Goal: Information Seeking & Learning: Learn about a topic

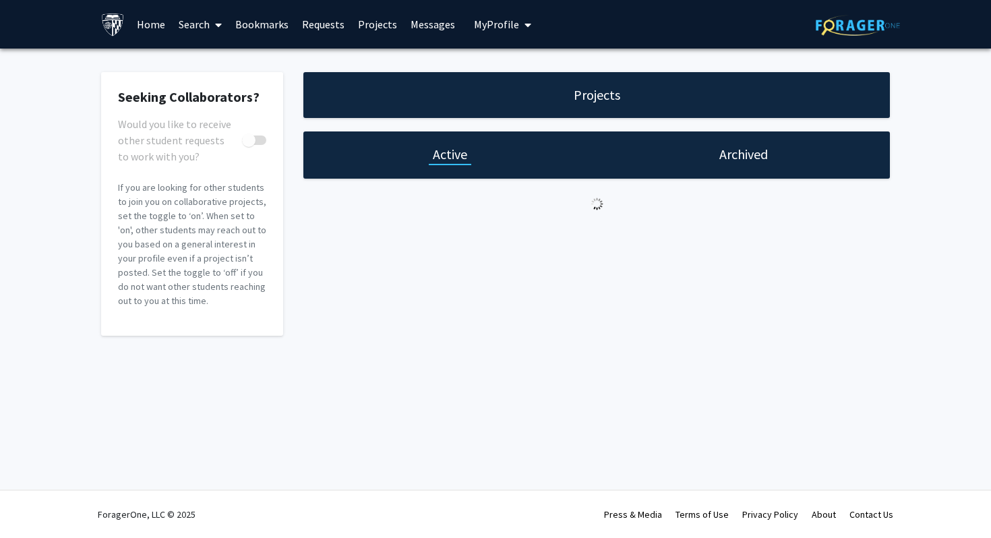
checkbox input "true"
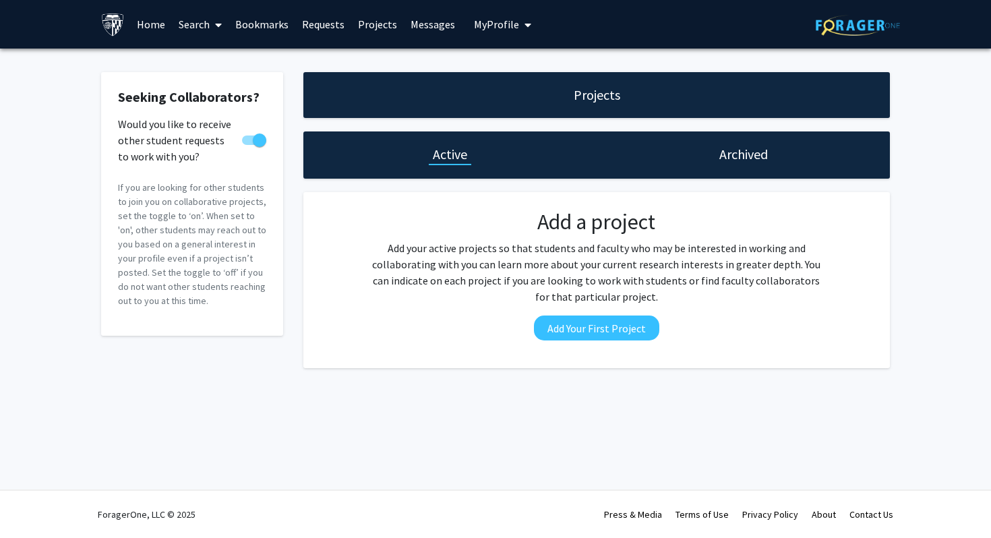
click at [150, 17] on link "Home" at bounding box center [151, 24] width 42 height 47
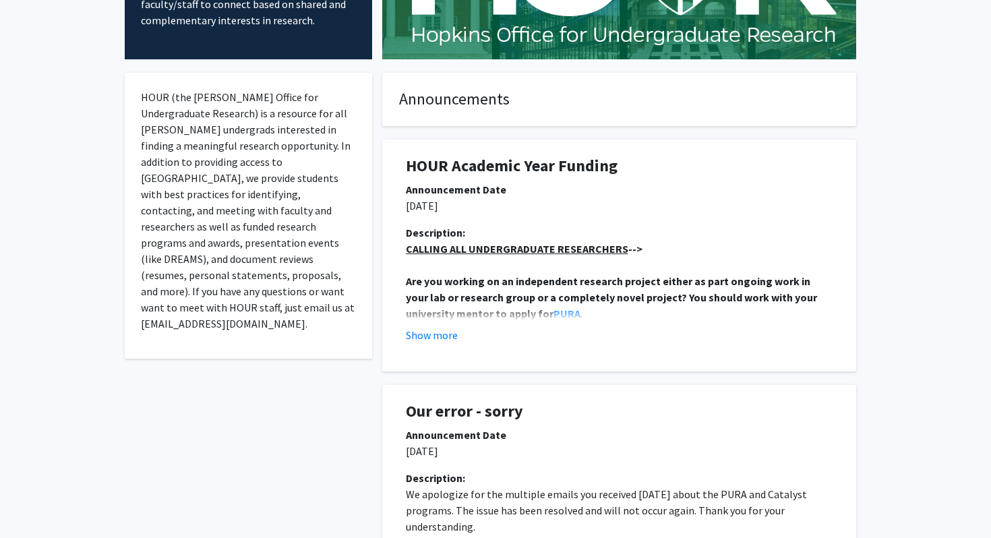
scroll to position [197, 0]
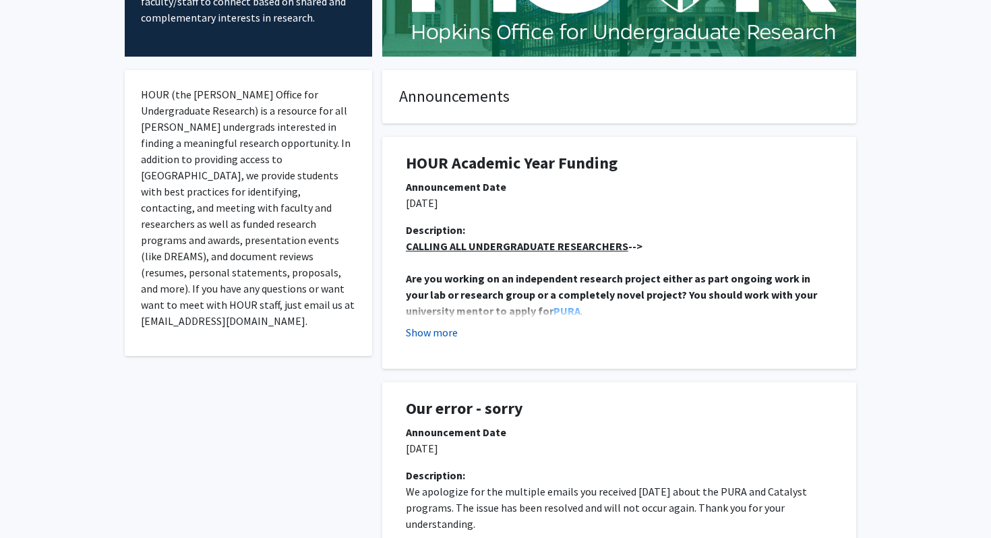
click at [445, 331] on button "Show more" at bounding box center [432, 332] width 52 height 16
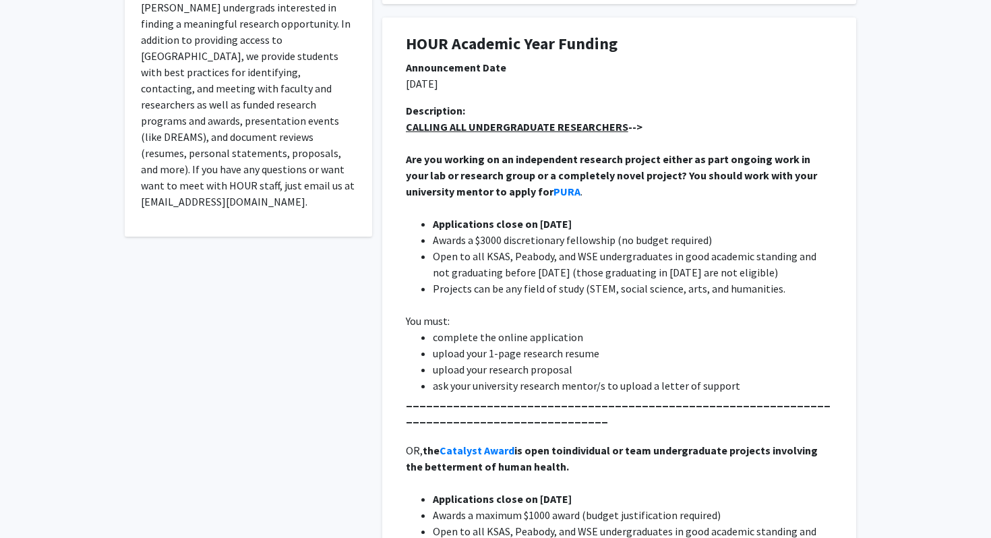
scroll to position [0, 0]
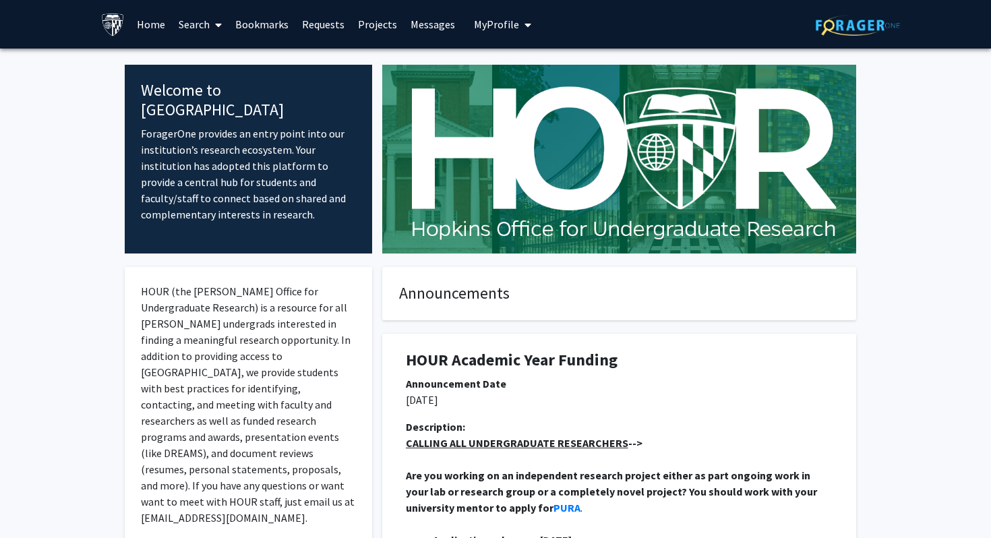
click at [317, 27] on link "Requests" at bounding box center [323, 24] width 56 height 47
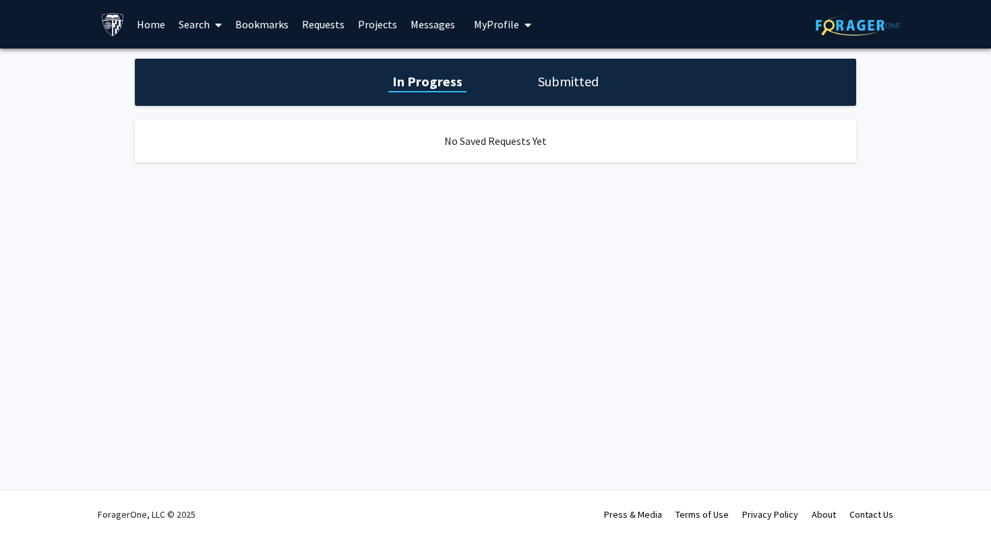
click at [272, 20] on link "Bookmarks" at bounding box center [262, 24] width 67 height 47
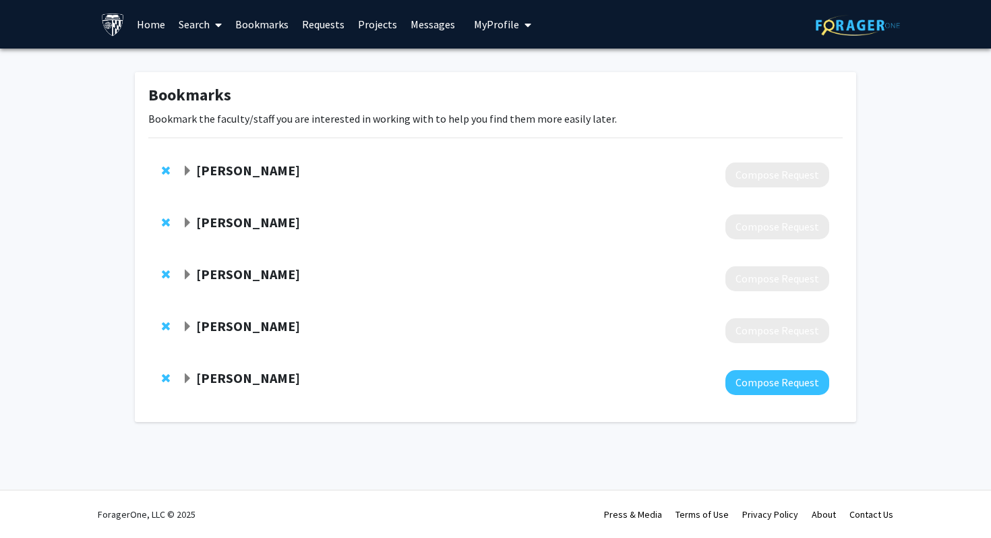
click at [189, 172] on span "Expand Photini Sinnis Bookmark" at bounding box center [187, 171] width 11 height 11
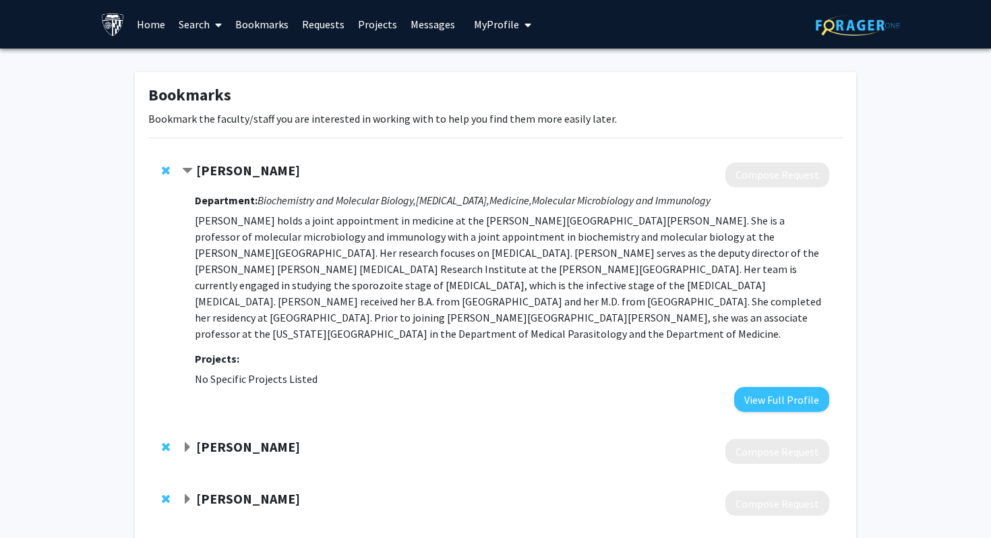
click at [189, 171] on span "Contract Photini Sinnis Bookmark" at bounding box center [187, 171] width 11 height 11
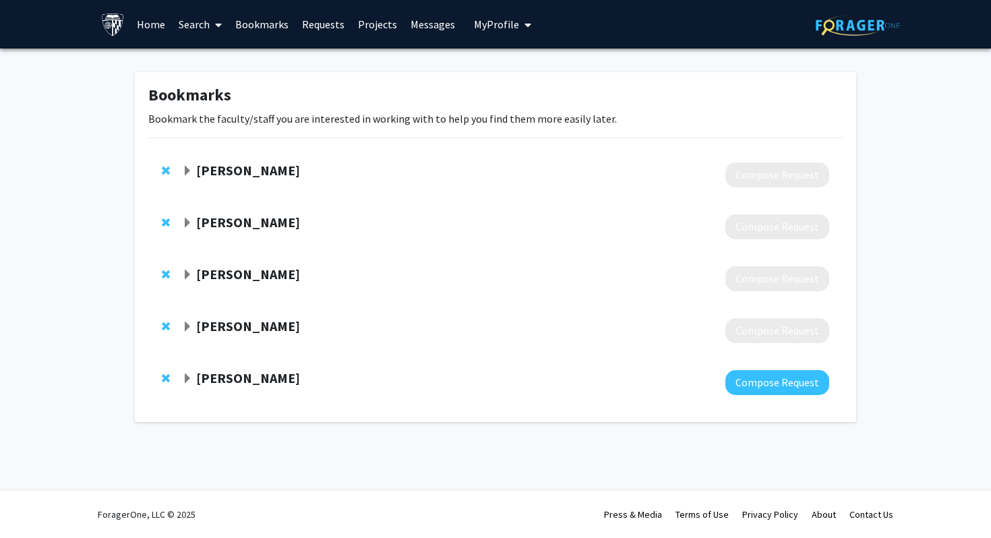
click at [228, 377] on strong "[PERSON_NAME]" at bounding box center [248, 377] width 104 height 17
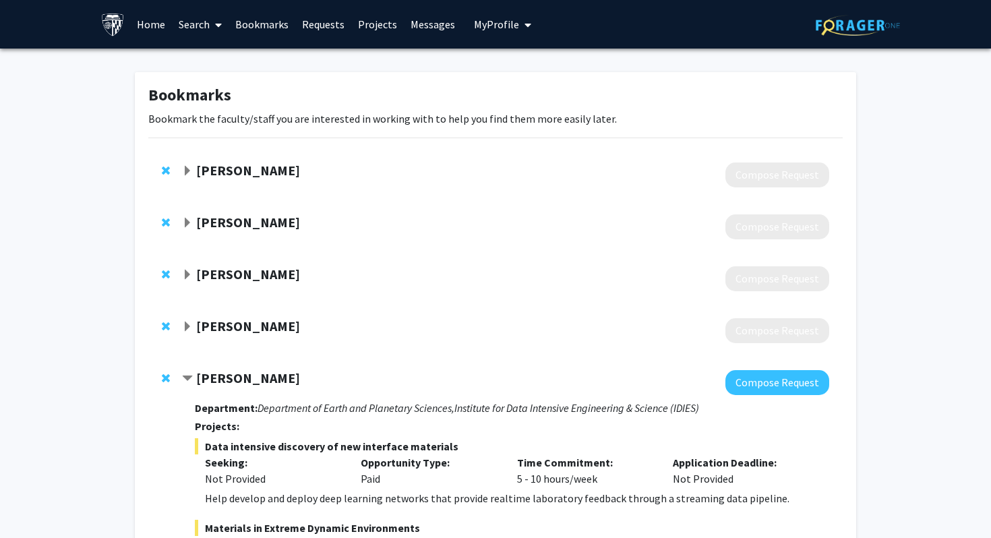
click at [405, 24] on link "Messages" at bounding box center [433, 24] width 58 height 47
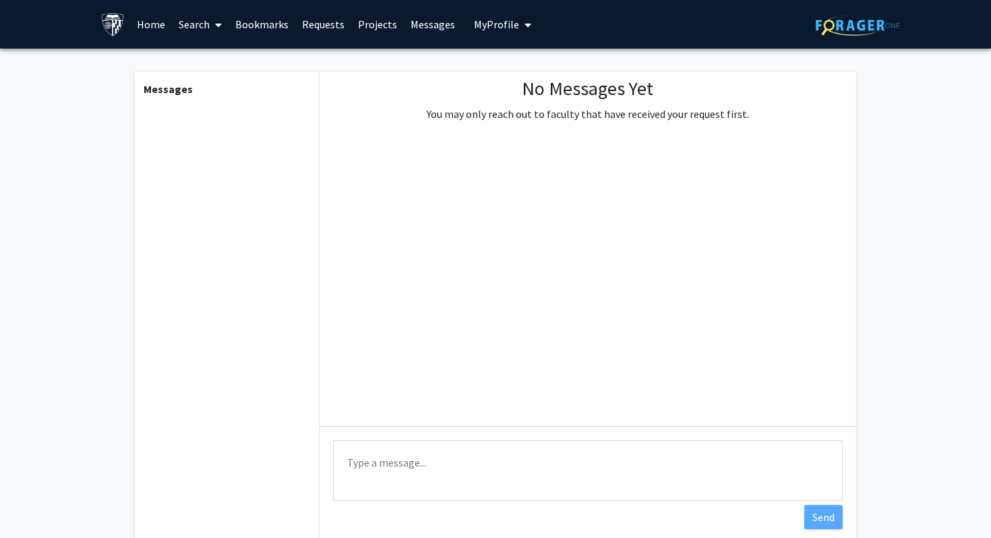
click at [358, 27] on link "Projects" at bounding box center [377, 24] width 53 height 47
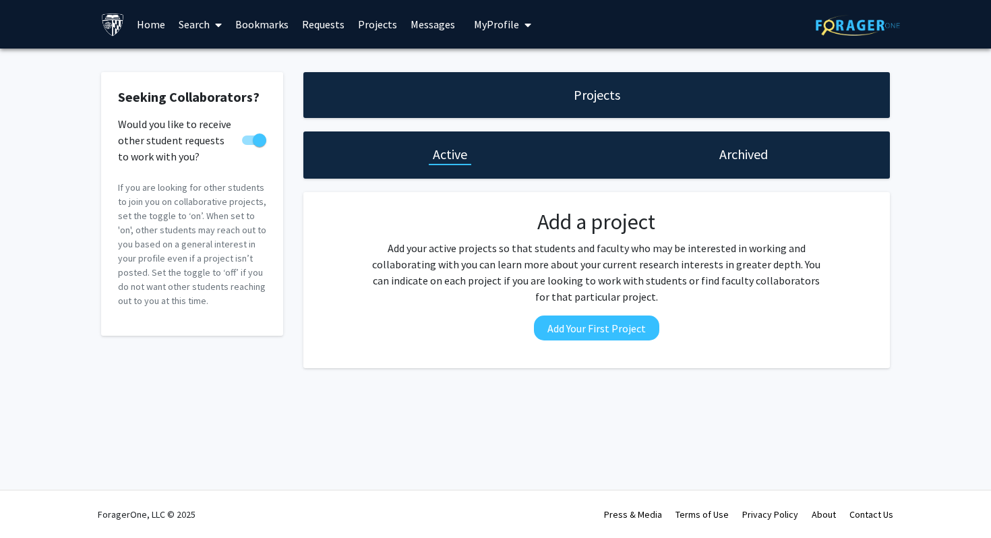
click at [327, 25] on link "Requests" at bounding box center [323, 24] width 56 height 47
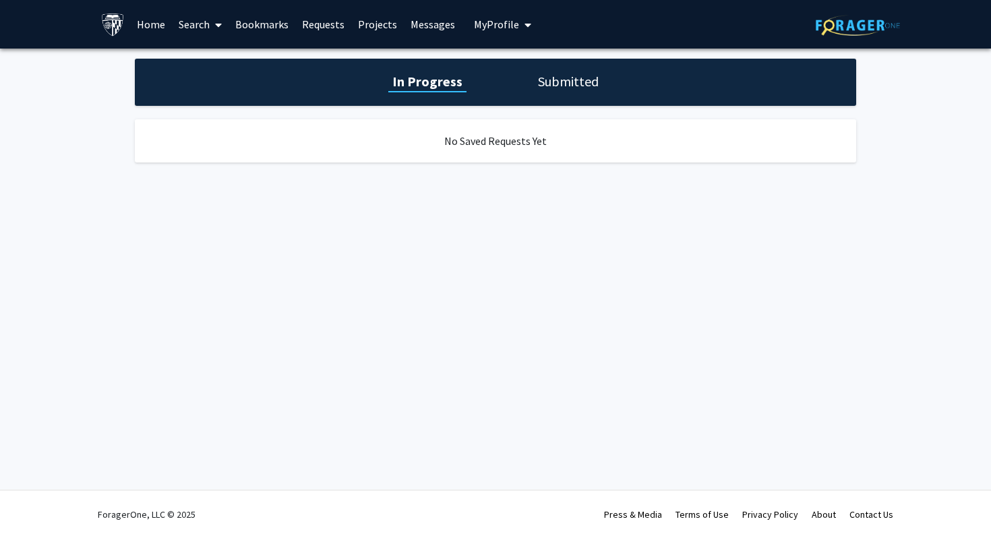
click at [564, 90] on h1 "Submitted" at bounding box center [568, 81] width 69 height 19
click at [264, 20] on link "Bookmarks" at bounding box center [262, 24] width 67 height 47
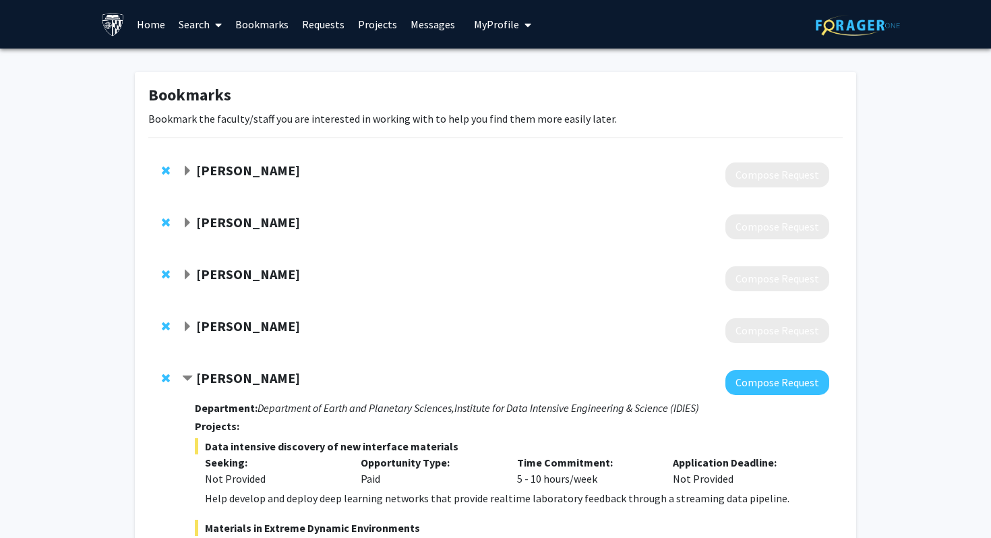
click at [200, 27] on link "Search" at bounding box center [200, 24] width 57 height 47
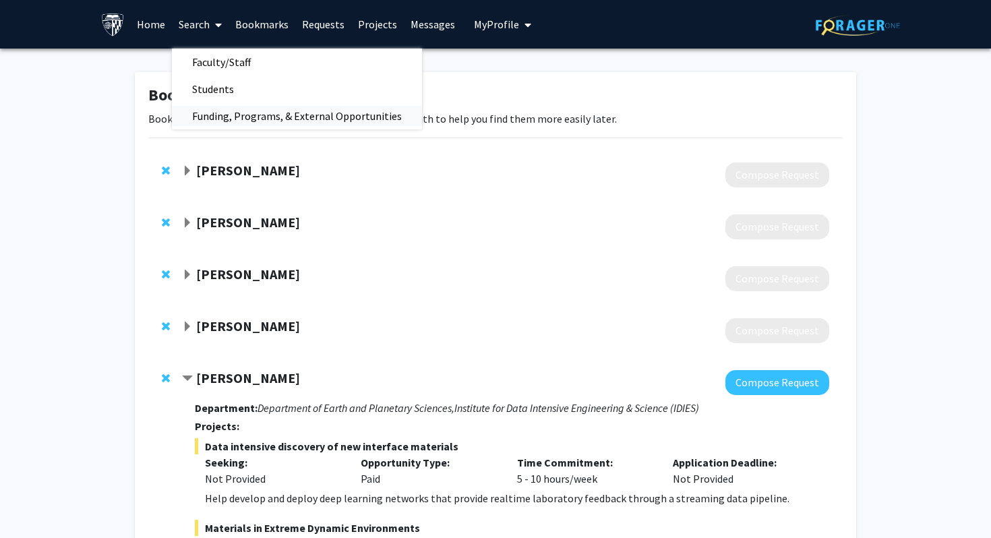
click at [239, 111] on span "Funding, Programs, & External Opportunities" at bounding box center [297, 115] width 250 height 27
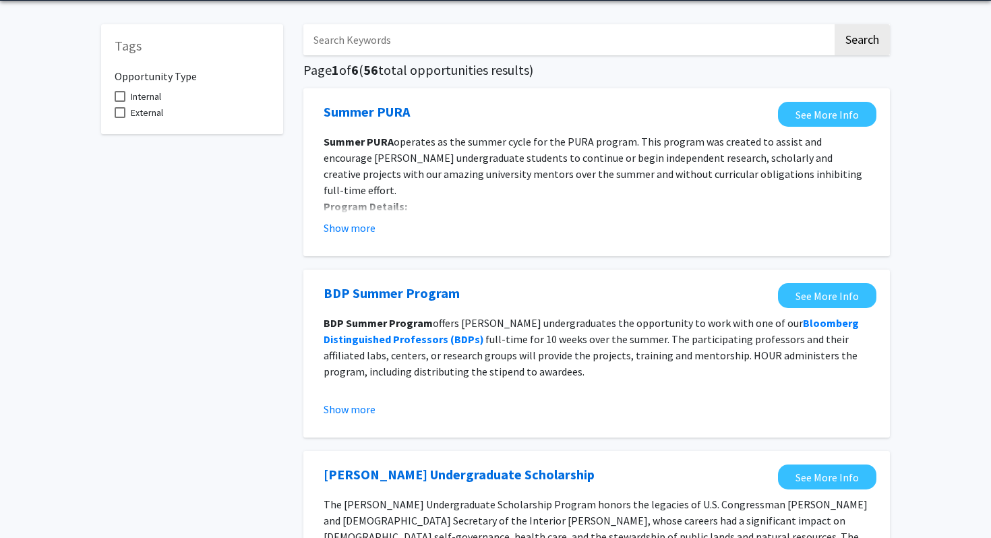
scroll to position [49, 0]
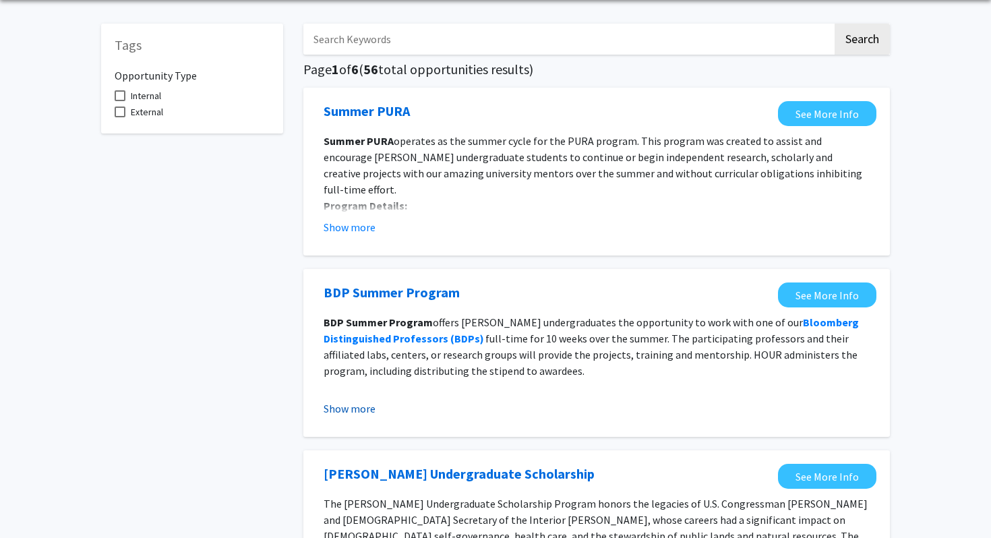
click at [353, 405] on button "Show more" at bounding box center [350, 408] width 52 height 16
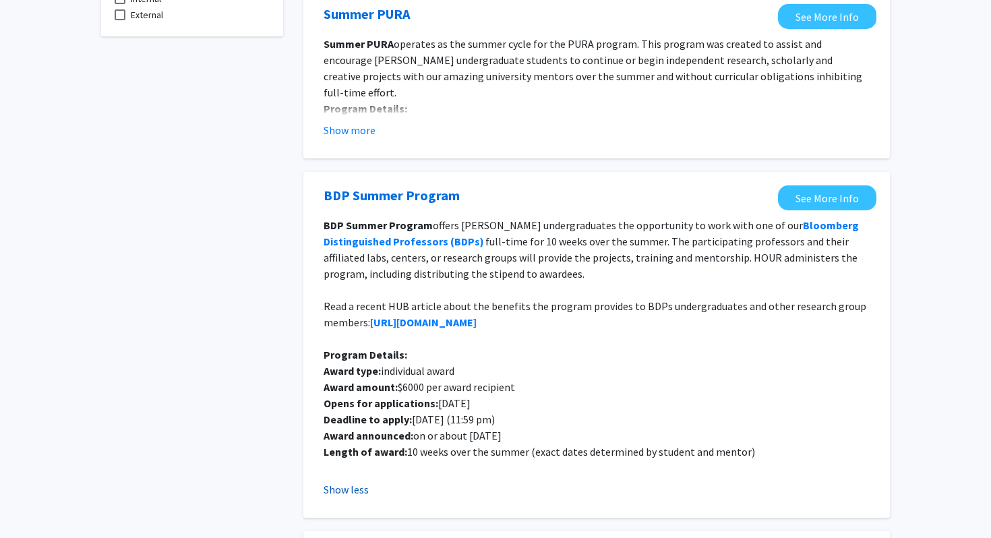
scroll to position [158, 0]
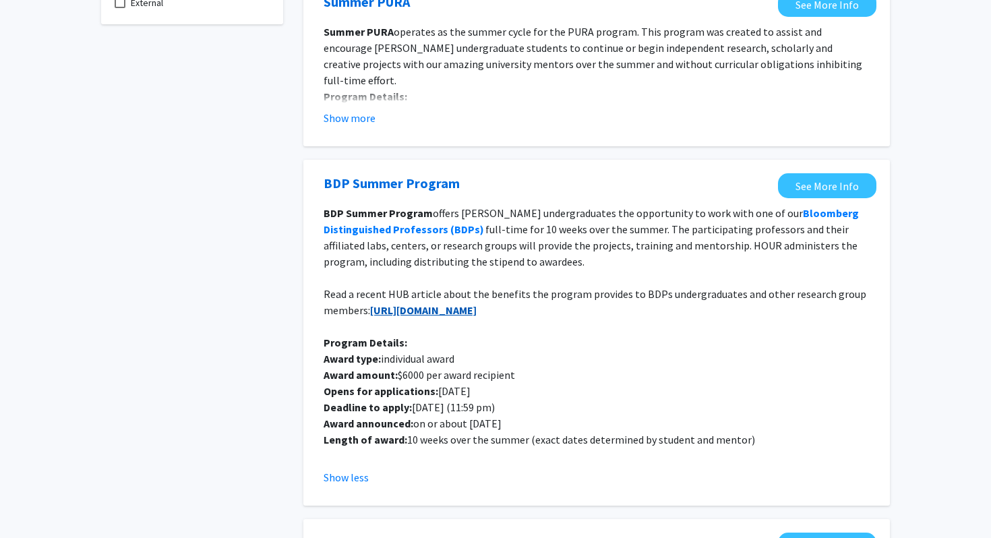
click at [465, 311] on strong "[URL][DOMAIN_NAME]" at bounding box center [423, 309] width 107 height 13
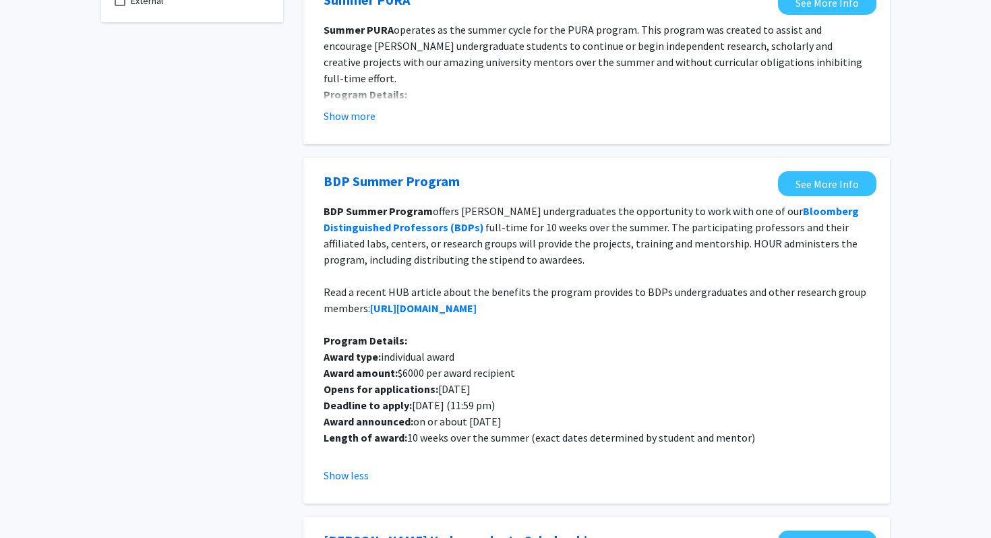
scroll to position [0, 0]
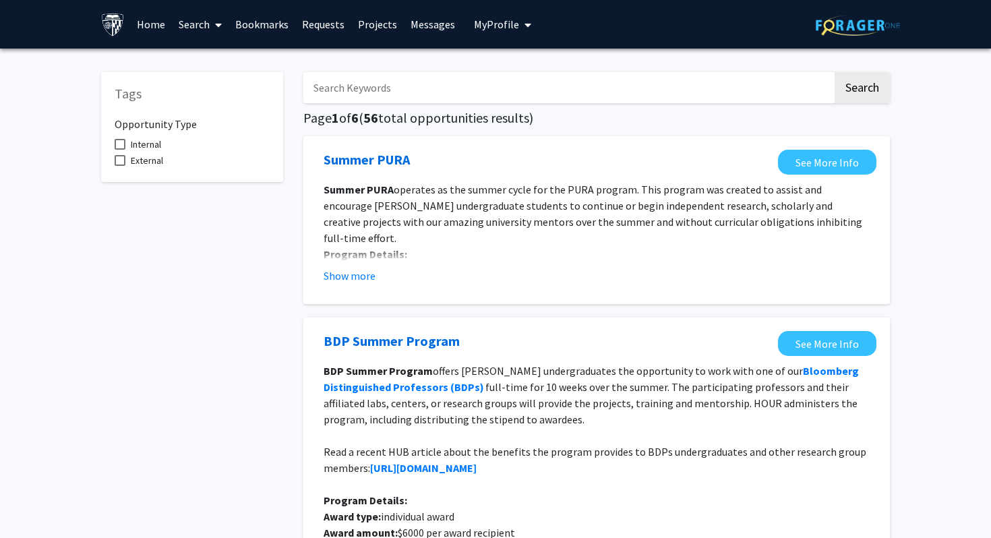
click at [209, 25] on link "Search" at bounding box center [200, 24] width 57 height 47
